Goal: Navigation & Orientation: Find specific page/section

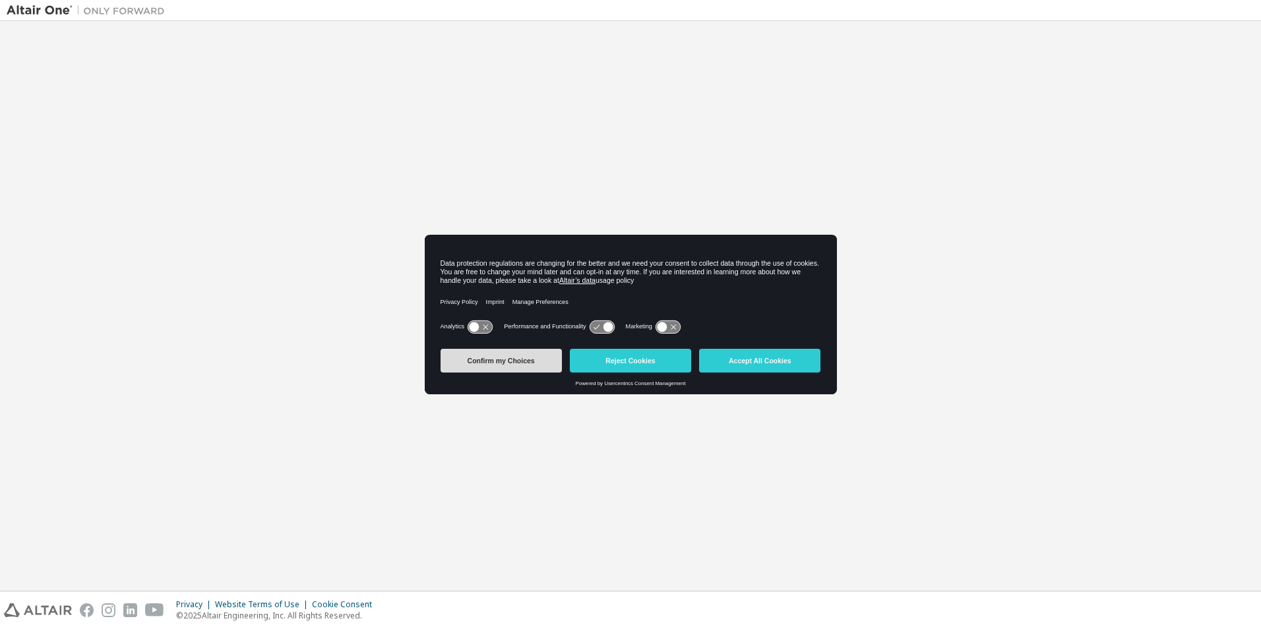
click at [537, 363] on button "Confirm my Choices" at bounding box center [500, 361] width 121 height 24
